Goal: Information Seeking & Learning: Compare options

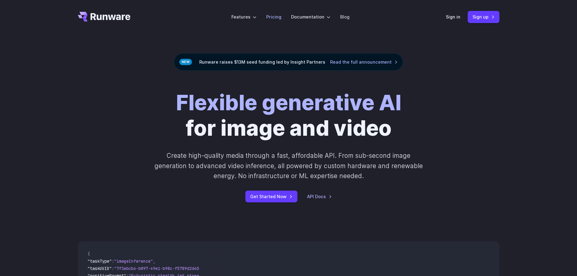
click at [275, 20] on link "Pricing" at bounding box center [273, 16] width 15 height 7
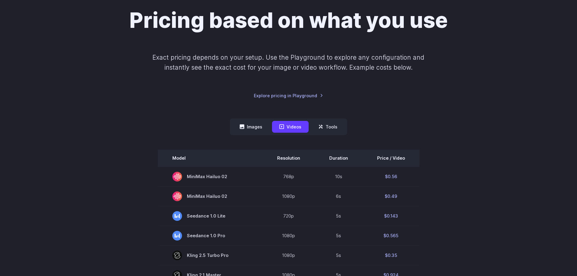
scroll to position [121, 0]
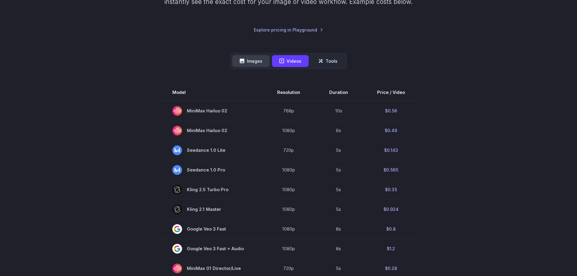
click at [254, 64] on button "Images" at bounding box center [250, 61] width 37 height 12
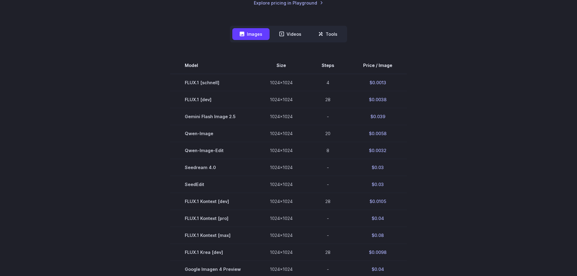
scroll to position [182, 0]
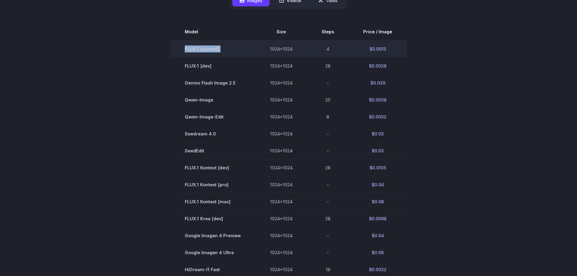
drag, startPoint x: 185, startPoint y: 46, endPoint x: 255, endPoint y: 47, distance: 70.2
click at [255, 47] on tr "FLUX.1 [schnell] 1024x1024 4 $0.0013" at bounding box center [288, 48] width 236 height 17
copy tr "FLUX.1 [schnell]"
drag, startPoint x: 398, startPoint y: 49, endPoint x: 365, endPoint y: 49, distance: 33.6
click at [365, 49] on td "$0.0013" at bounding box center [377, 48] width 58 height 17
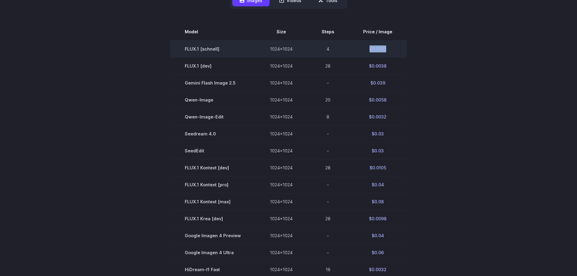
copy td "$0.0013"
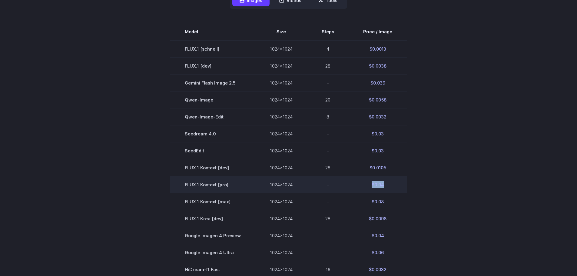
drag, startPoint x: 390, startPoint y: 184, endPoint x: 368, endPoint y: 184, distance: 22.7
click at [368, 184] on td "$0.04" at bounding box center [377, 184] width 58 height 17
copy td "$0.04"
click at [223, 184] on td "FLUX.1 Kontext [pro]" at bounding box center [212, 184] width 85 height 17
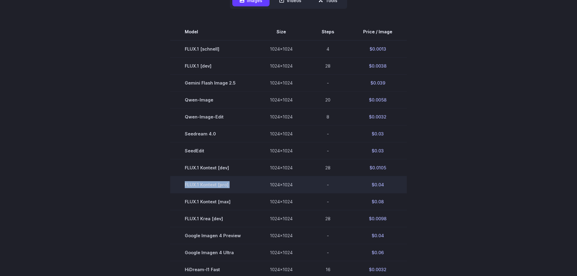
click at [223, 184] on td "FLUX.1 Kontext [pro]" at bounding box center [212, 184] width 85 height 17
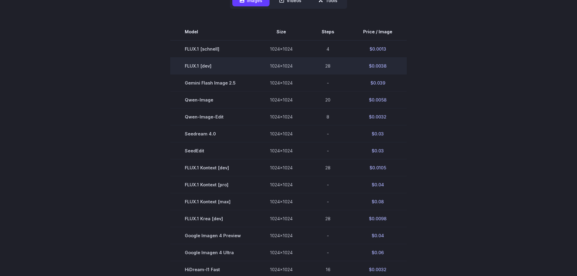
click at [201, 66] on td "FLUX.1 [dev]" at bounding box center [212, 65] width 85 height 17
copy tr "FLUX.1 [dev]"
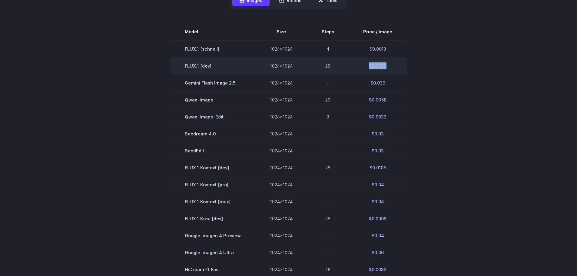
drag, startPoint x: 390, startPoint y: 66, endPoint x: 381, endPoint y: 65, distance: 9.4
click at [362, 65] on td "$0.0038" at bounding box center [377, 65] width 58 height 17
copy td "$0.0038"
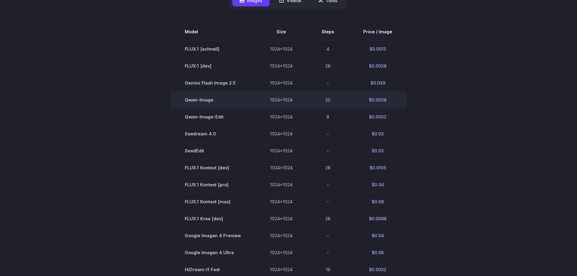
click at [207, 101] on td "Qwen-Image" at bounding box center [212, 99] width 85 height 17
copy tr "Qwen-Image"
click at [377, 100] on td "$0.0058" at bounding box center [377, 99] width 58 height 17
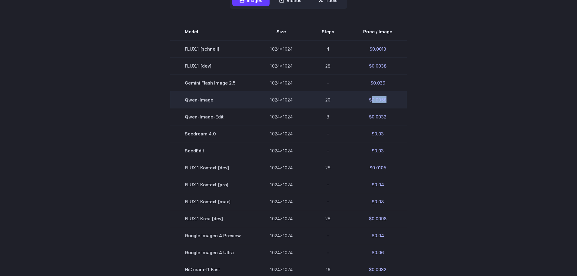
click at [377, 100] on td "$0.0058" at bounding box center [377, 99] width 58 height 17
copy tbody "$0.0058"
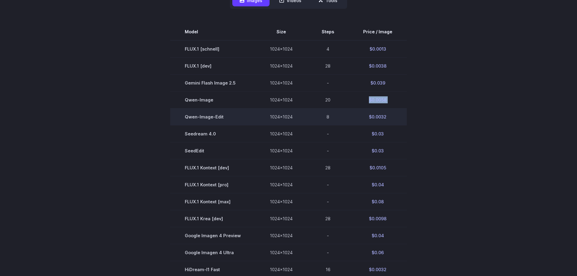
click at [214, 116] on td "Qwen-Image-Edit" at bounding box center [212, 116] width 85 height 17
copy tr "Qwen-Image-Edit"
click at [379, 117] on td "$0.0032" at bounding box center [377, 116] width 58 height 17
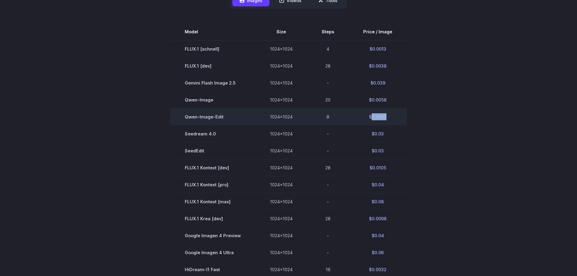
click at [379, 117] on td "$0.0032" at bounding box center [377, 116] width 58 height 17
copy tbody "$0.0032"
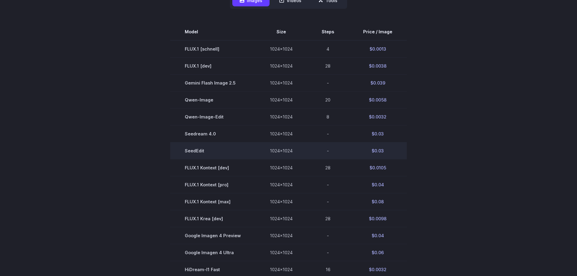
click at [196, 151] on td "SeedEdit" at bounding box center [212, 150] width 85 height 17
copy tr "SeedEdit"
click at [381, 149] on td "$0.03" at bounding box center [377, 150] width 58 height 17
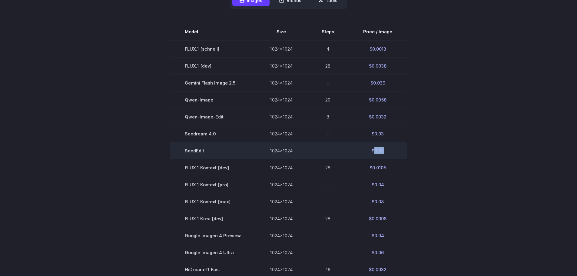
click at [381, 149] on td "$0.03" at bounding box center [377, 150] width 58 height 17
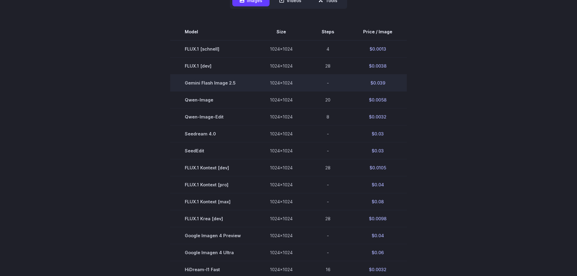
click at [226, 80] on span "Gemini Flash Image 2.5" at bounding box center [213, 82] width 56 height 7
click at [375, 82] on td "$0.039" at bounding box center [377, 82] width 58 height 17
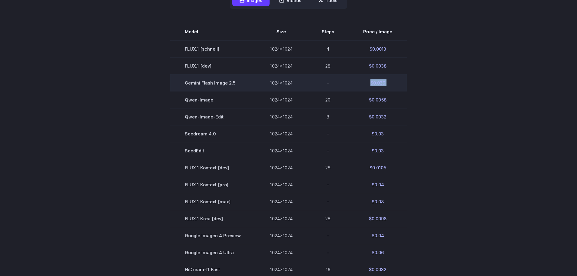
click at [375, 82] on td "$0.039" at bounding box center [377, 82] width 58 height 17
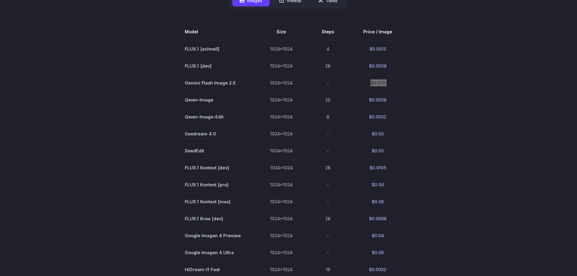
scroll to position [212, 0]
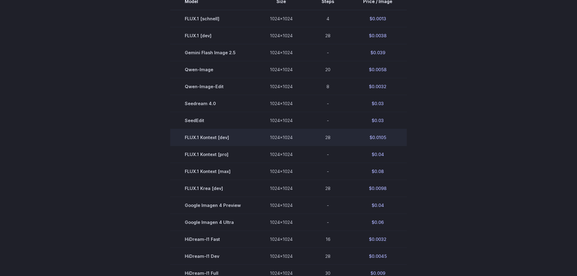
click at [215, 138] on td "FLUX.1 Kontext [dev]" at bounding box center [212, 137] width 85 height 17
click at [380, 137] on td "$0.0105" at bounding box center [377, 137] width 58 height 17
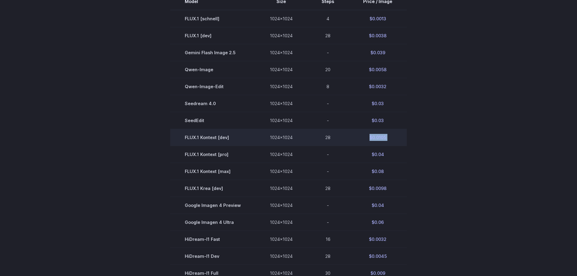
click at [380, 137] on td "$0.0105" at bounding box center [377, 137] width 58 height 17
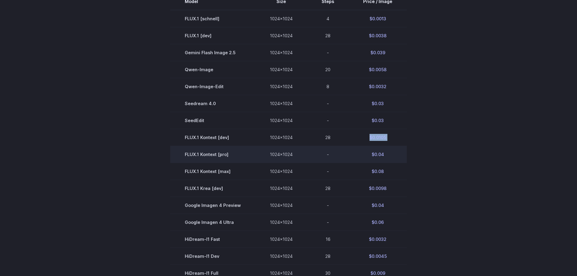
click at [217, 156] on td "FLUX.1 Kontext [pro]" at bounding box center [212, 154] width 85 height 17
click at [381, 151] on td "$0.04" at bounding box center [377, 154] width 58 height 17
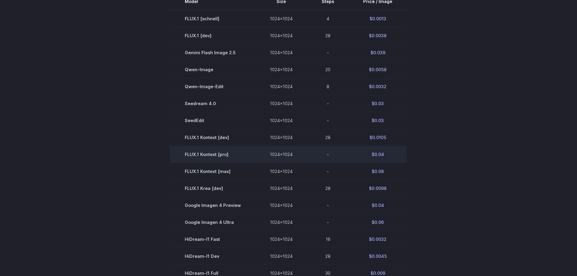
click at [374, 156] on td "$0.04" at bounding box center [377, 154] width 58 height 17
